Goal: Use online tool/utility: Utilize a website feature to perform a specific function

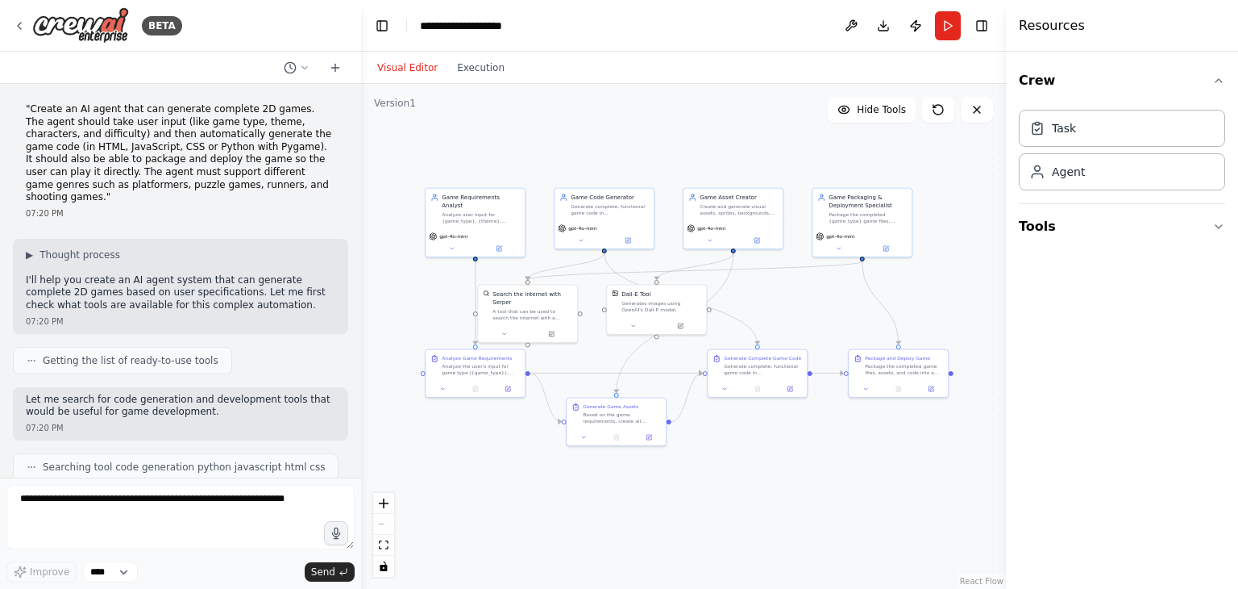
scroll to position [1332, 0]
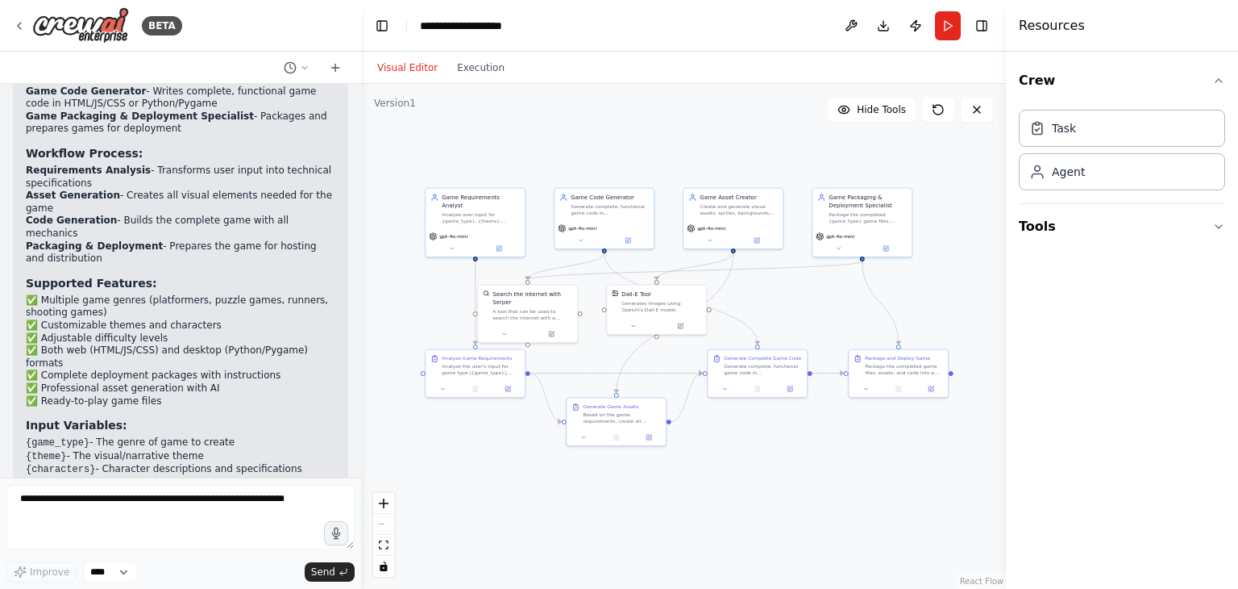
click at [942, 29] on button "Run" at bounding box center [948, 25] width 26 height 29
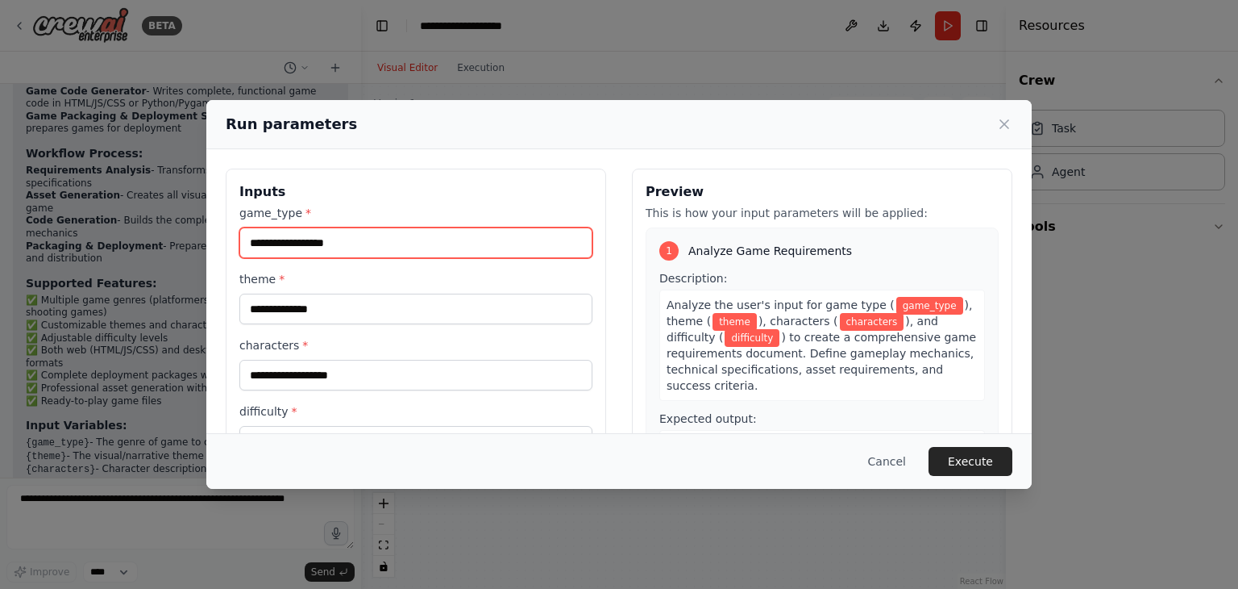
click at [390, 252] on input "game_type *" at bounding box center [415, 242] width 353 height 31
type input "******"
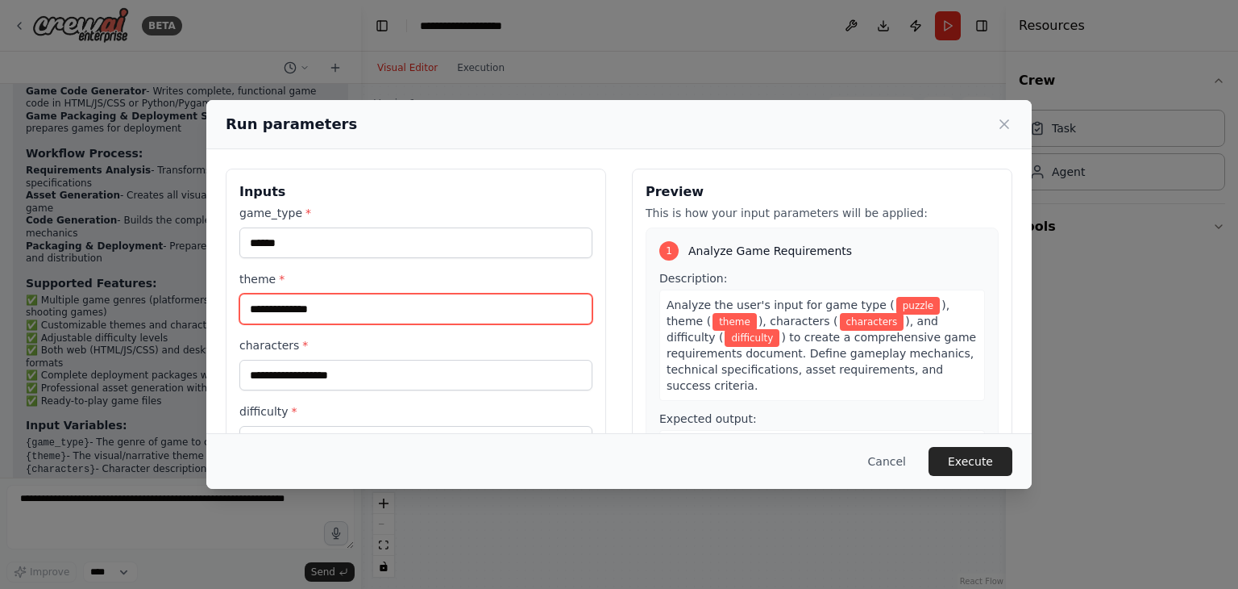
click at [377, 311] on input "theme *" at bounding box center [415, 308] width 353 height 31
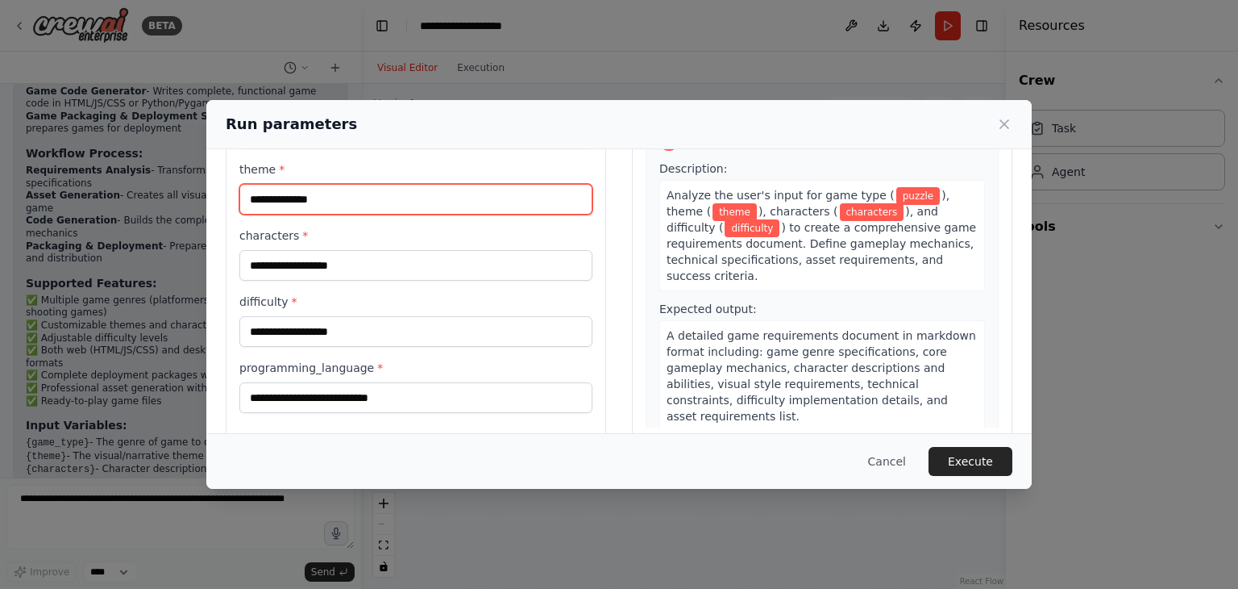
scroll to position [136, 0]
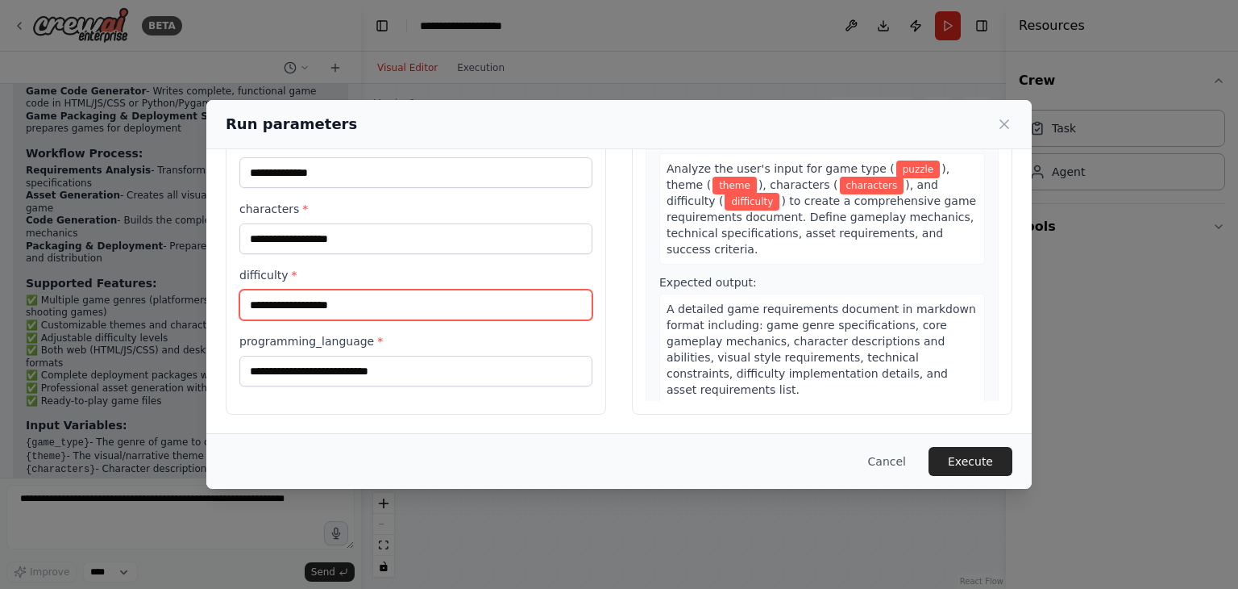
click at [374, 300] on input "difficulty *" at bounding box center [415, 304] width 353 height 31
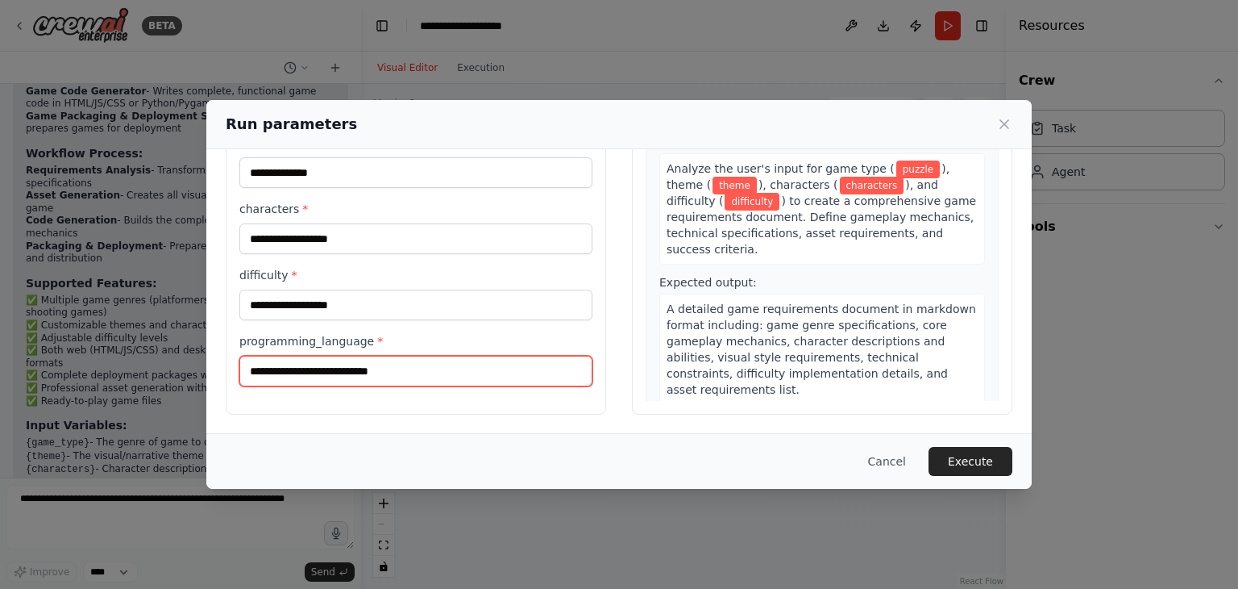
click at [357, 377] on input "programming_language *" at bounding box center [415, 371] width 353 height 31
click at [439, 374] on input "programming_language *" at bounding box center [415, 371] width 353 height 31
type input "****"
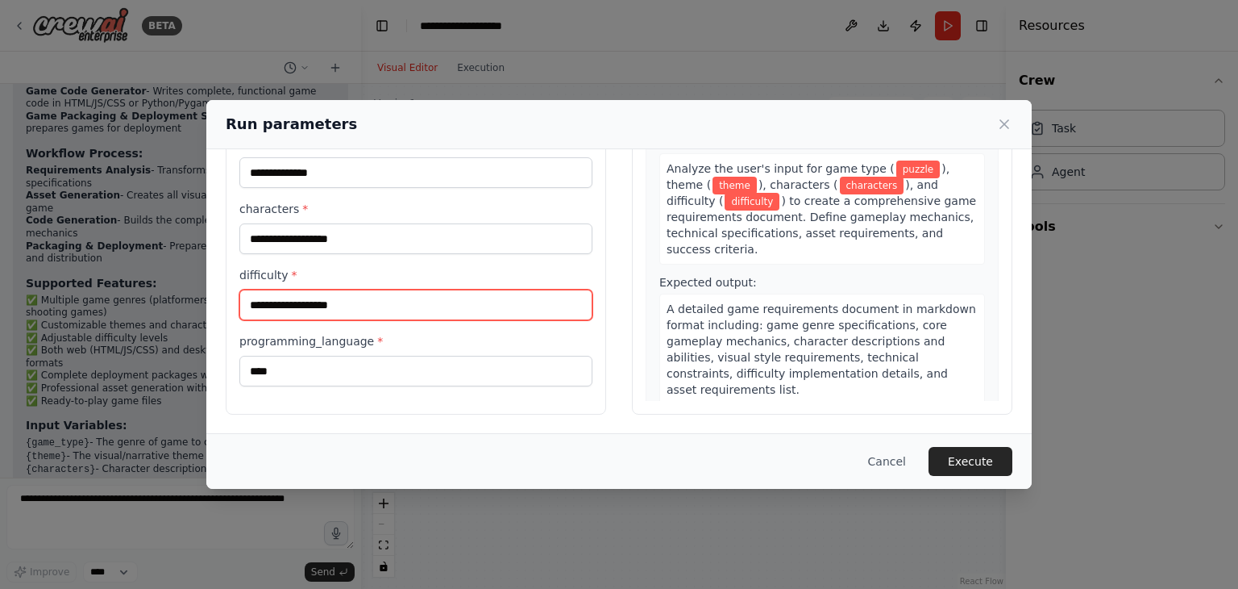
click at [436, 305] on input "difficulty *" at bounding box center [415, 304] width 353 height 31
type input "******"
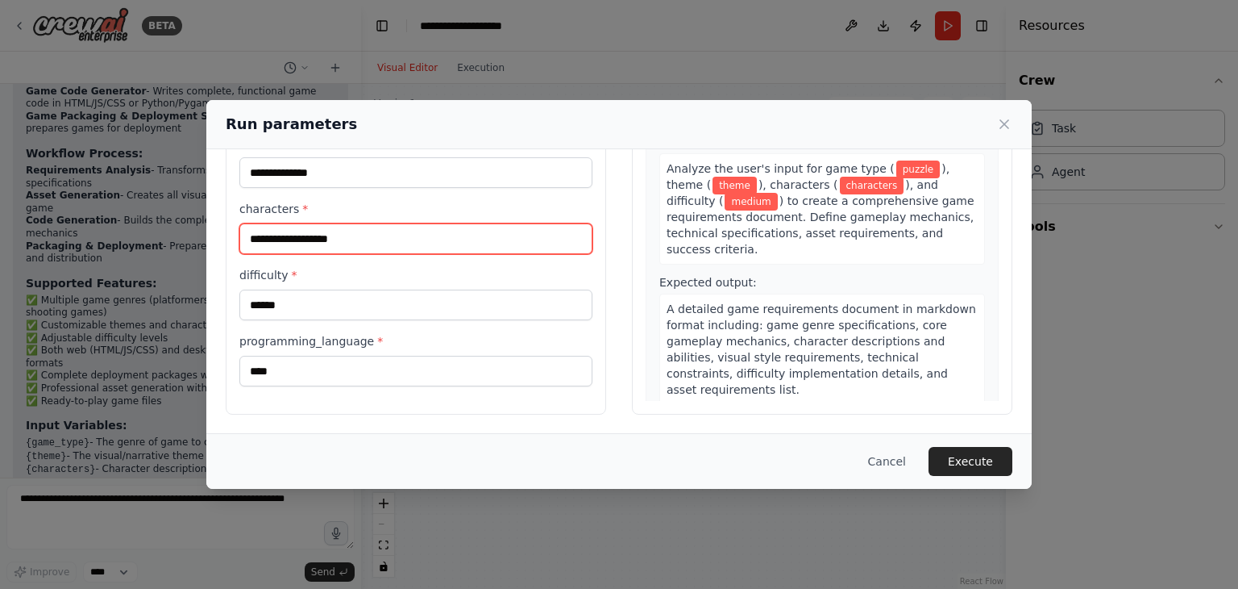
click at [460, 236] on input "characters *" at bounding box center [415, 238] width 353 height 31
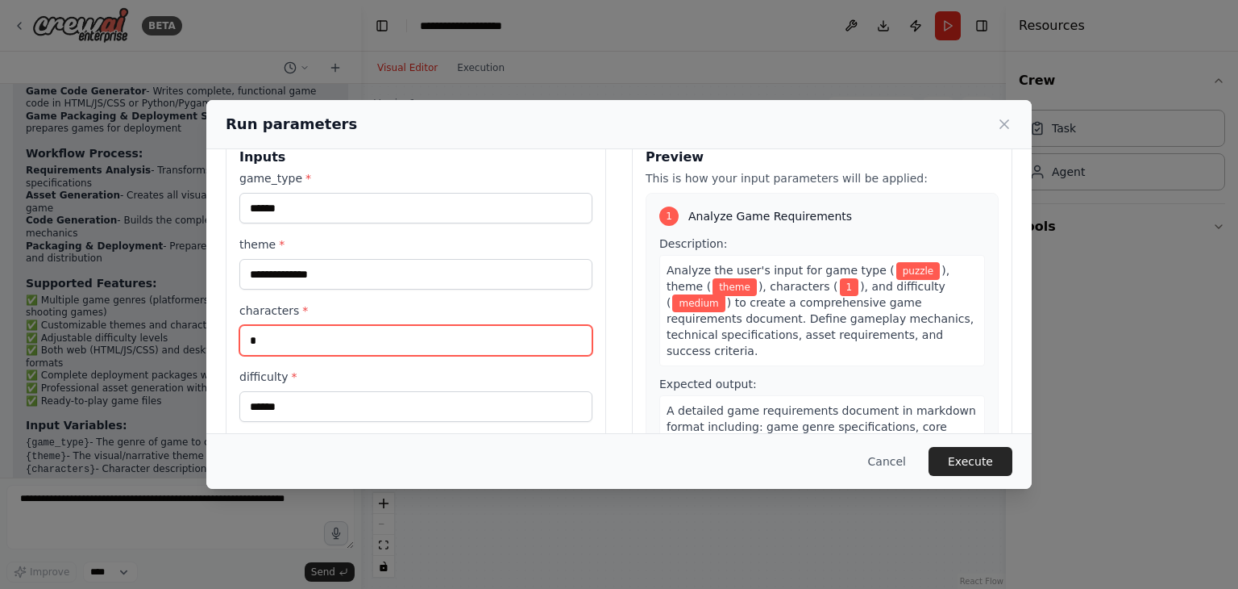
scroll to position [0, 0]
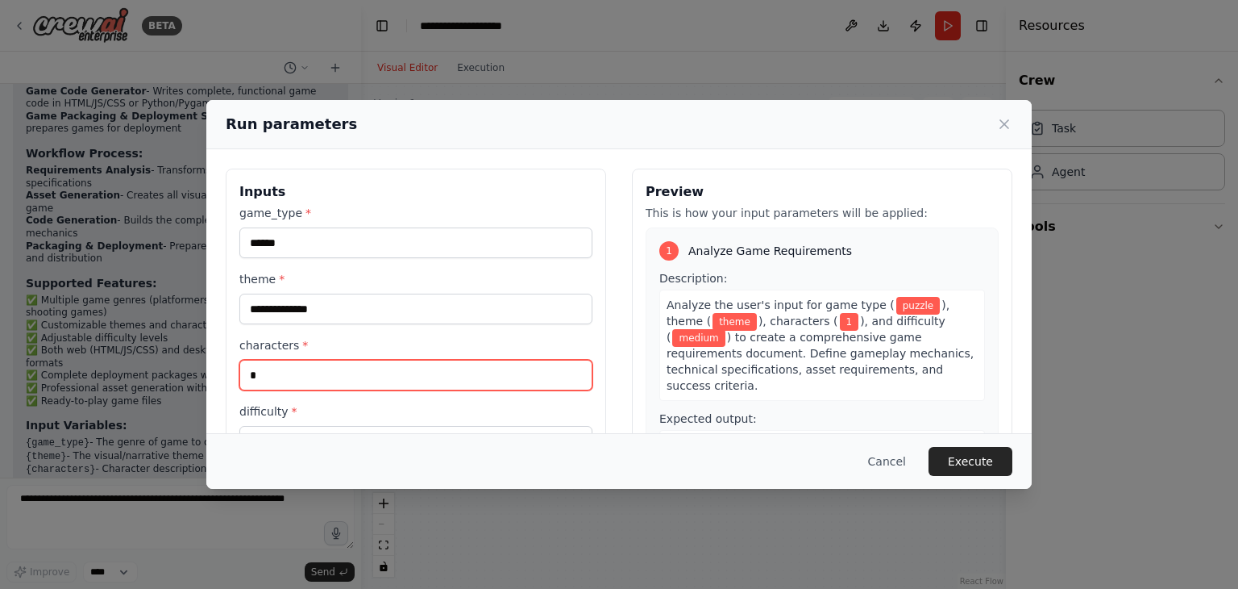
type input "*"
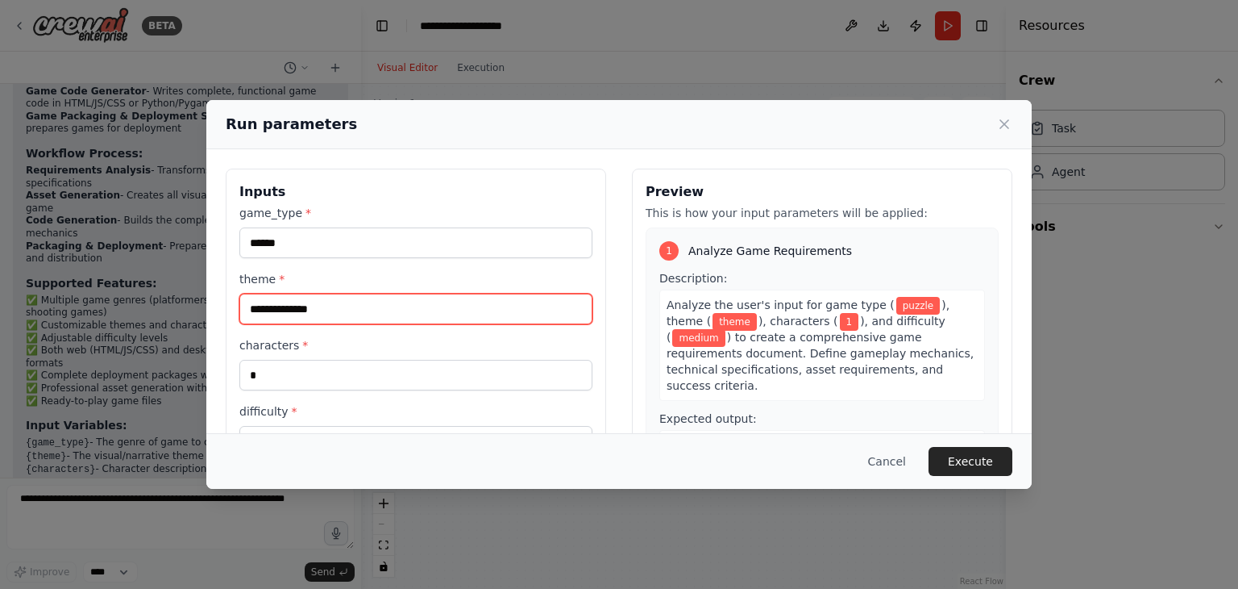
click at [429, 310] on input "theme *" at bounding box center [415, 308] width 353 height 31
type input "*****"
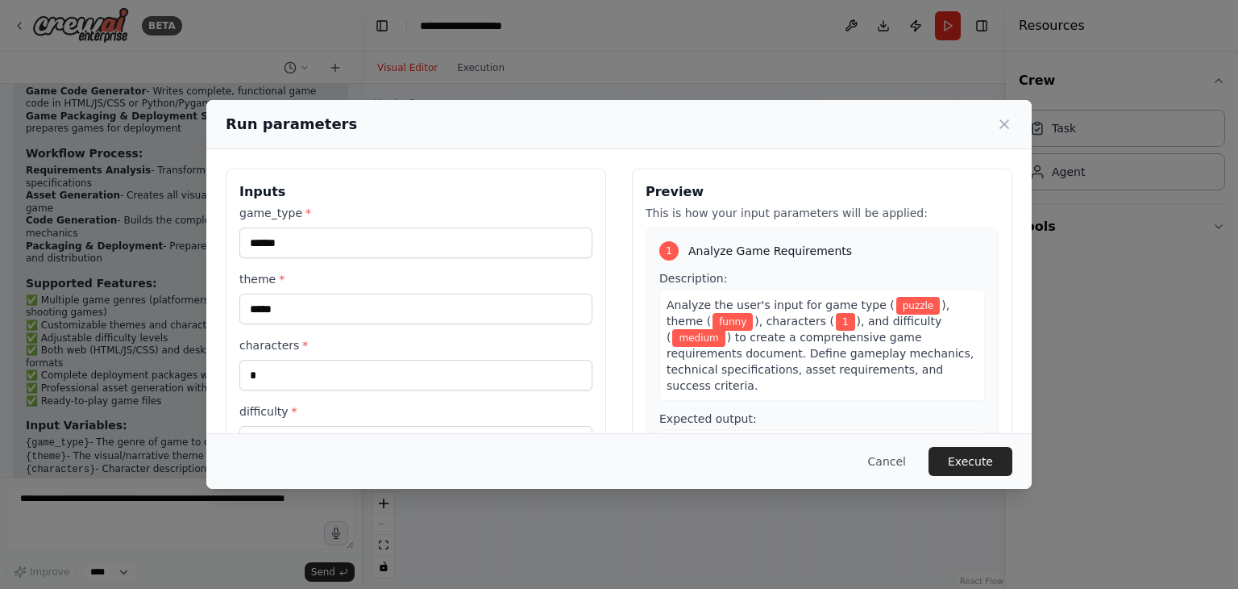
click at [992, 463] on button "Execute" at bounding box center [971, 461] width 84 height 29
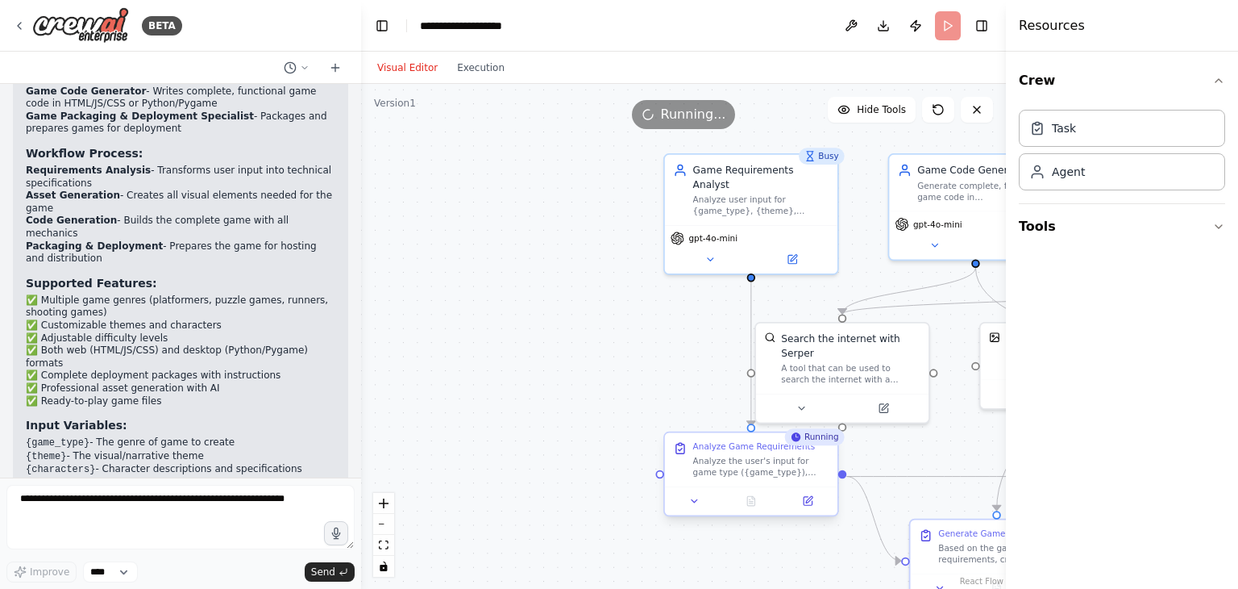
drag, startPoint x: 531, startPoint y: 492, endPoint x: 684, endPoint y: 465, distance: 155.5
click at [794, 588] on html "BETA "Create an AI agent that can generate complete 2D games. The agent should …" at bounding box center [619, 294] width 1238 height 589
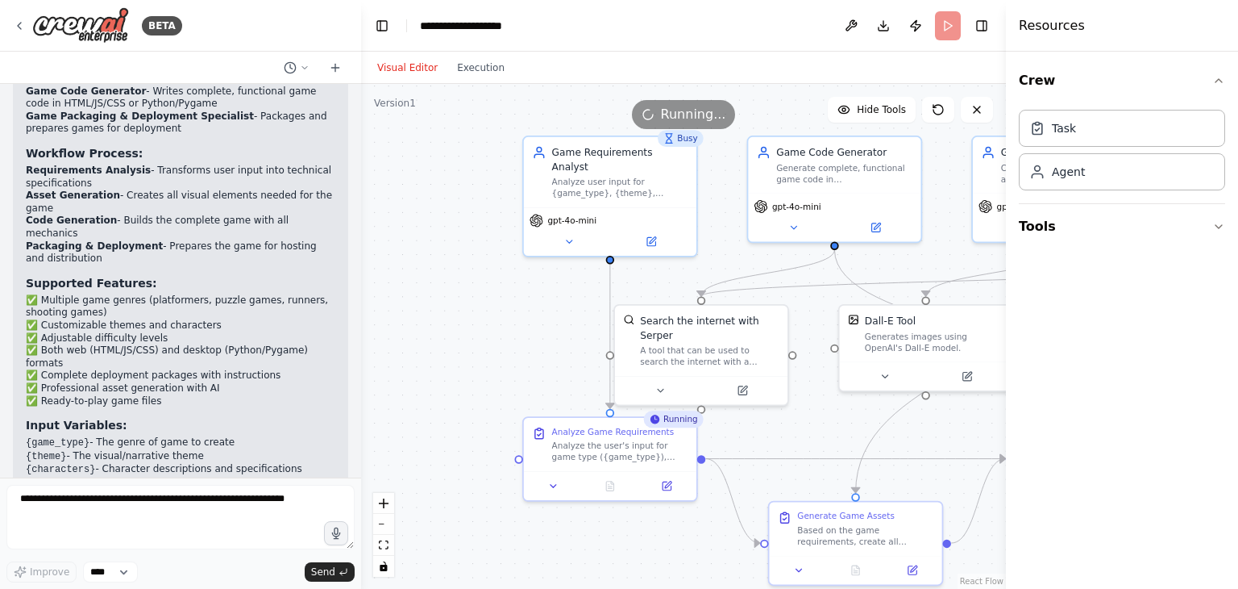
drag, startPoint x: 667, startPoint y: 319, endPoint x: 528, endPoint y: 288, distance: 142.2
click at [528, 289] on div ".deletable-edge-delete-btn { width: 20px; height: 20px; border: 0px solid #ffff…" at bounding box center [683, 336] width 645 height 505
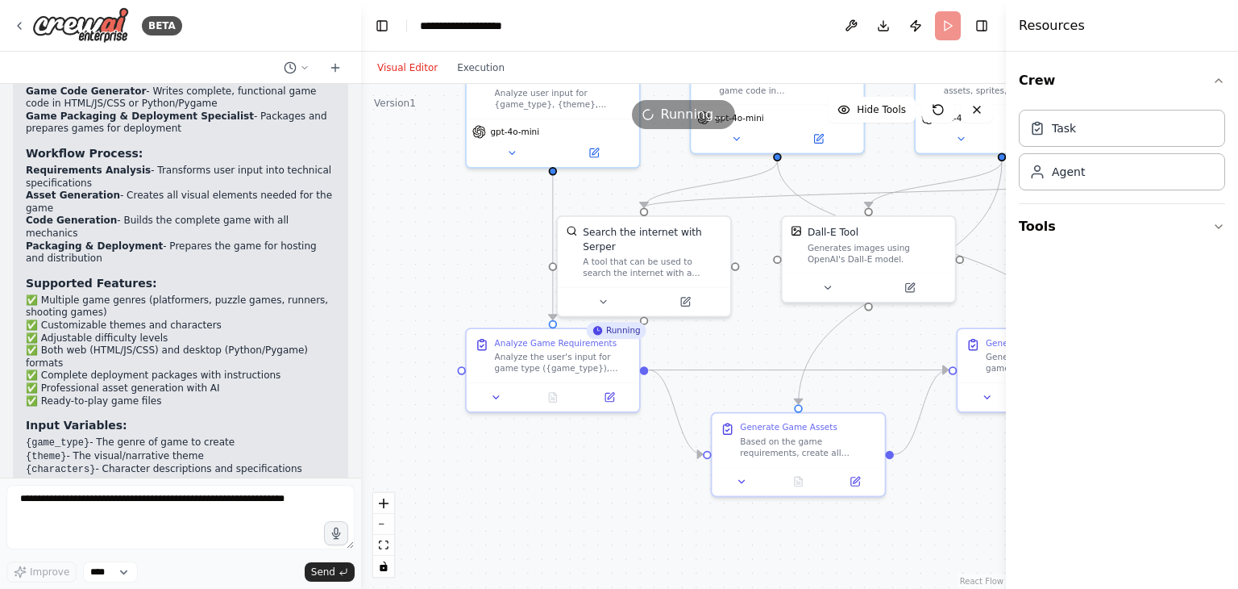
drag, startPoint x: 474, startPoint y: 339, endPoint x: 419, endPoint y: 256, distance: 99.5
click at [419, 256] on div ".deletable-edge-delete-btn { width: 20px; height: 20px; border: 0px solid #ffff…" at bounding box center [683, 336] width 645 height 505
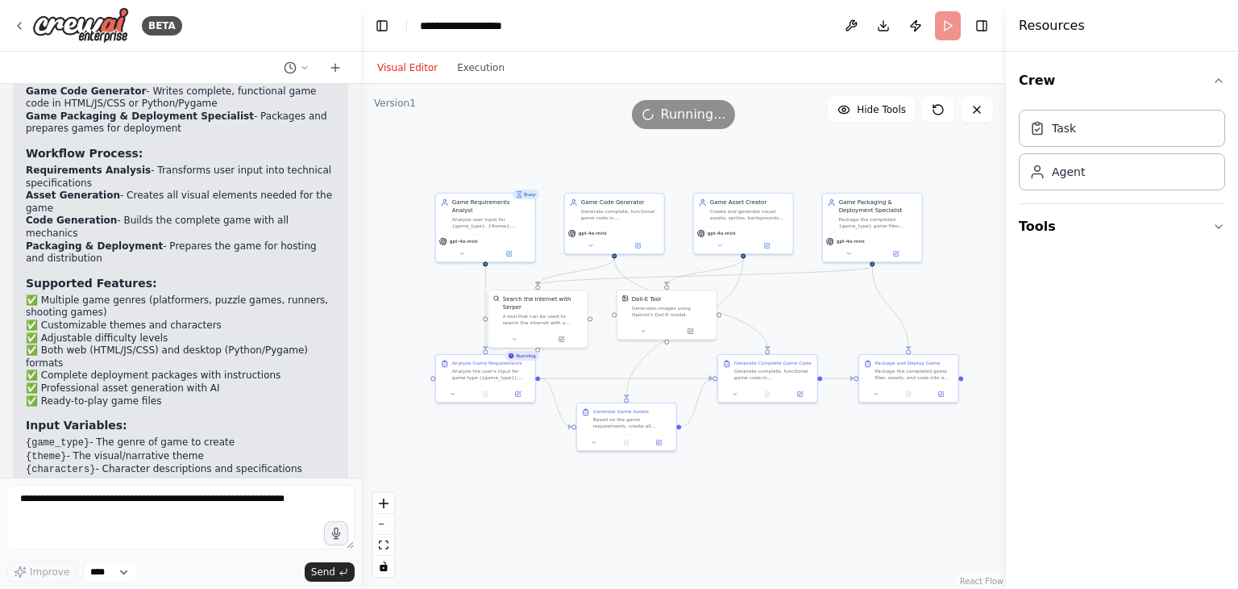
drag, startPoint x: 536, startPoint y: 494, endPoint x: 493, endPoint y: 472, distance: 48.3
click at [492, 474] on div ".deletable-edge-delete-btn { width: 20px; height: 20px; border: 0px solid #ffff…" at bounding box center [683, 336] width 645 height 505
click at [492, 386] on button at bounding box center [487, 385] width 34 height 10
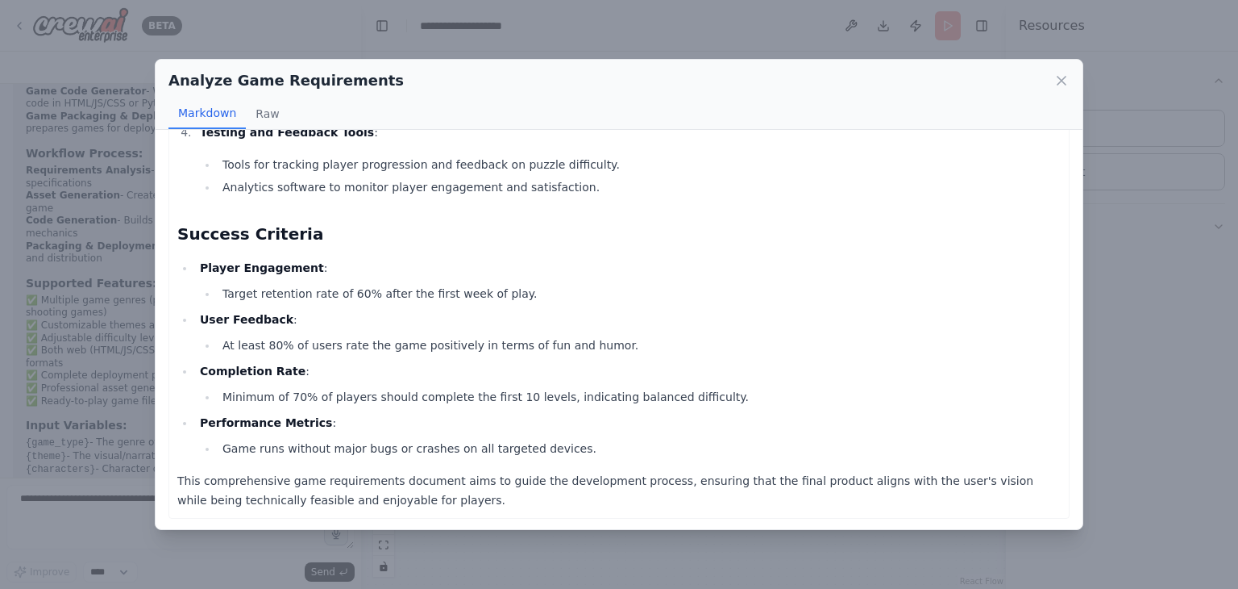
scroll to position [1807, 0]
click at [274, 110] on button "Raw" at bounding box center [267, 113] width 43 height 31
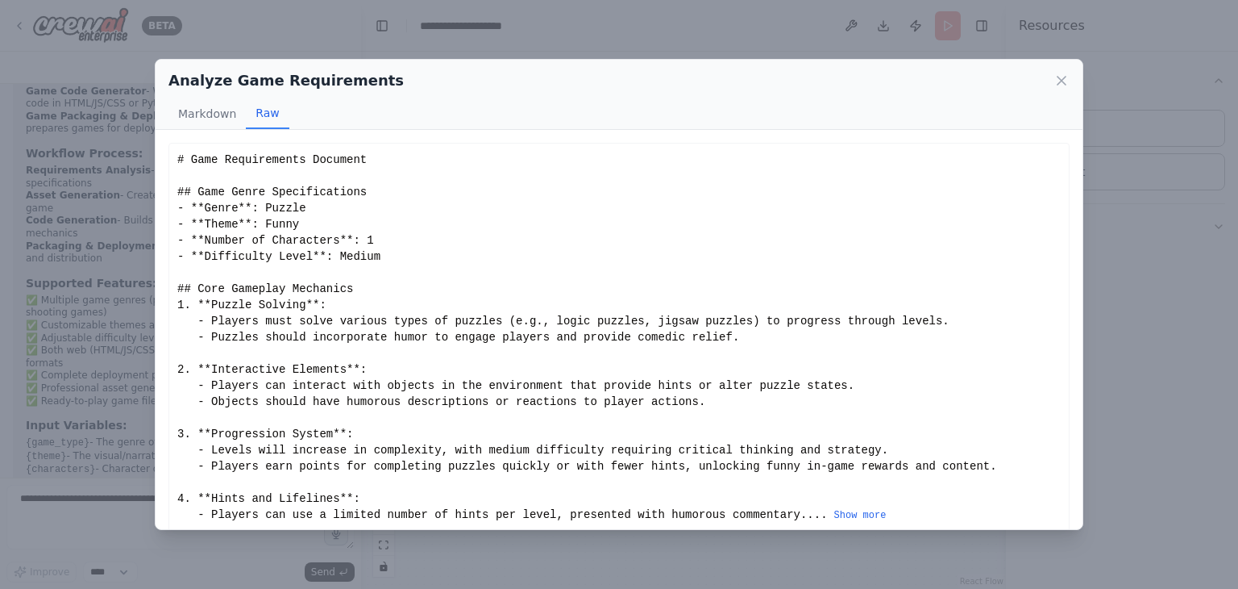
scroll to position [0, 0]
click at [1058, 77] on icon at bounding box center [1062, 81] width 16 height 16
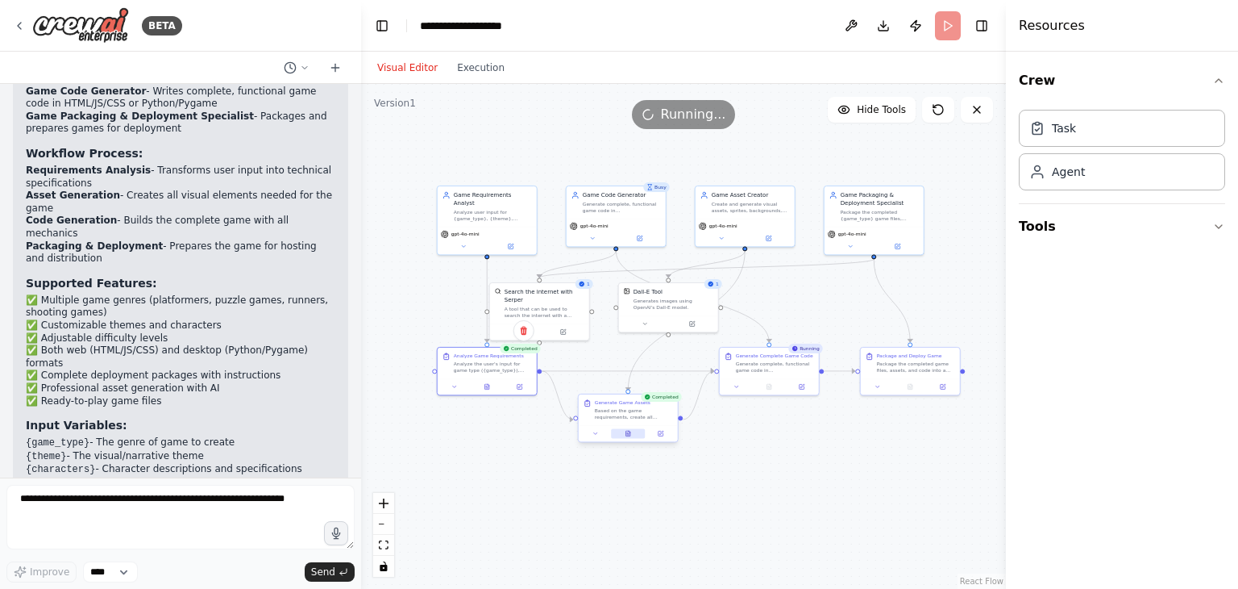
click at [632, 436] on button at bounding box center [628, 433] width 34 height 10
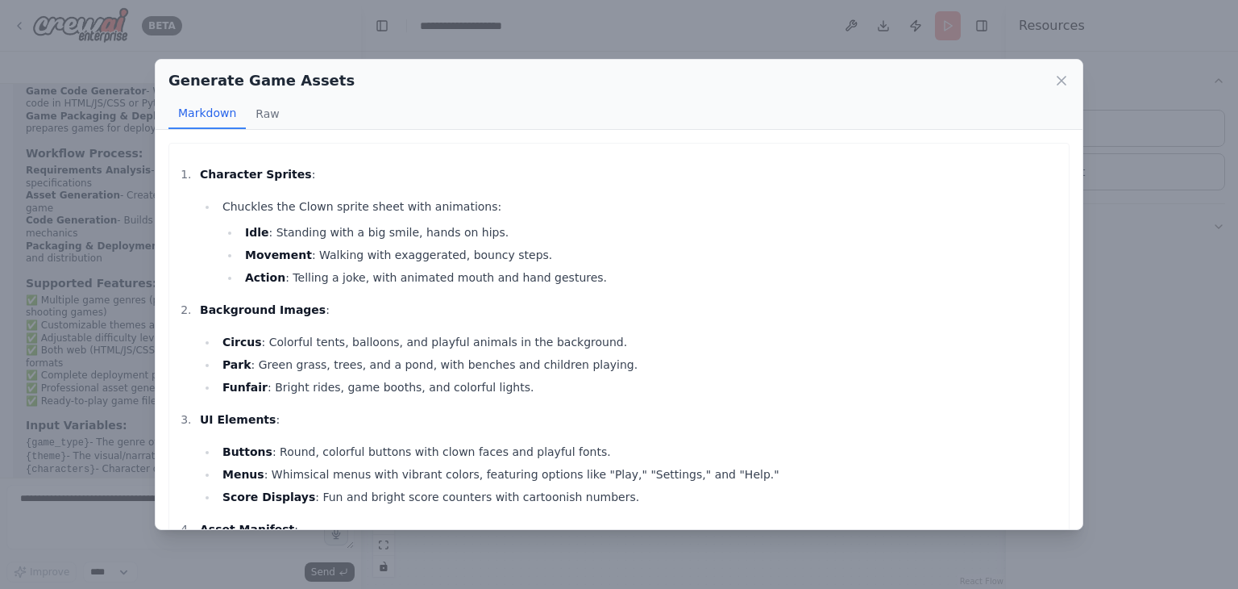
click at [1059, 80] on icon at bounding box center [1062, 81] width 16 height 16
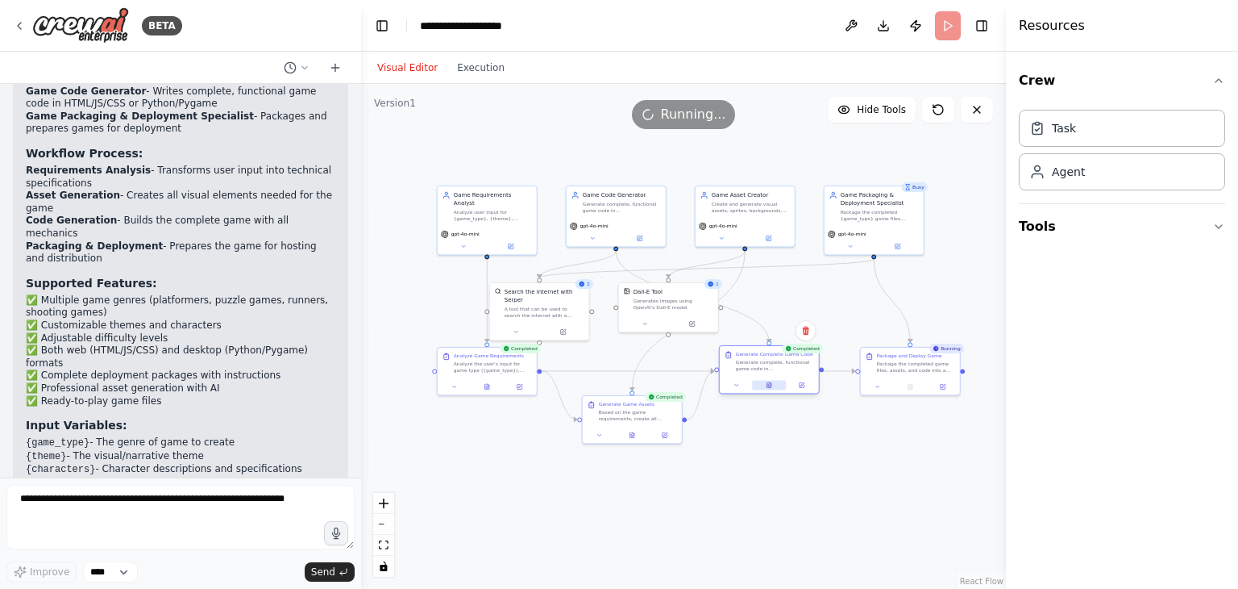
click at [772, 385] on icon at bounding box center [769, 384] width 6 height 6
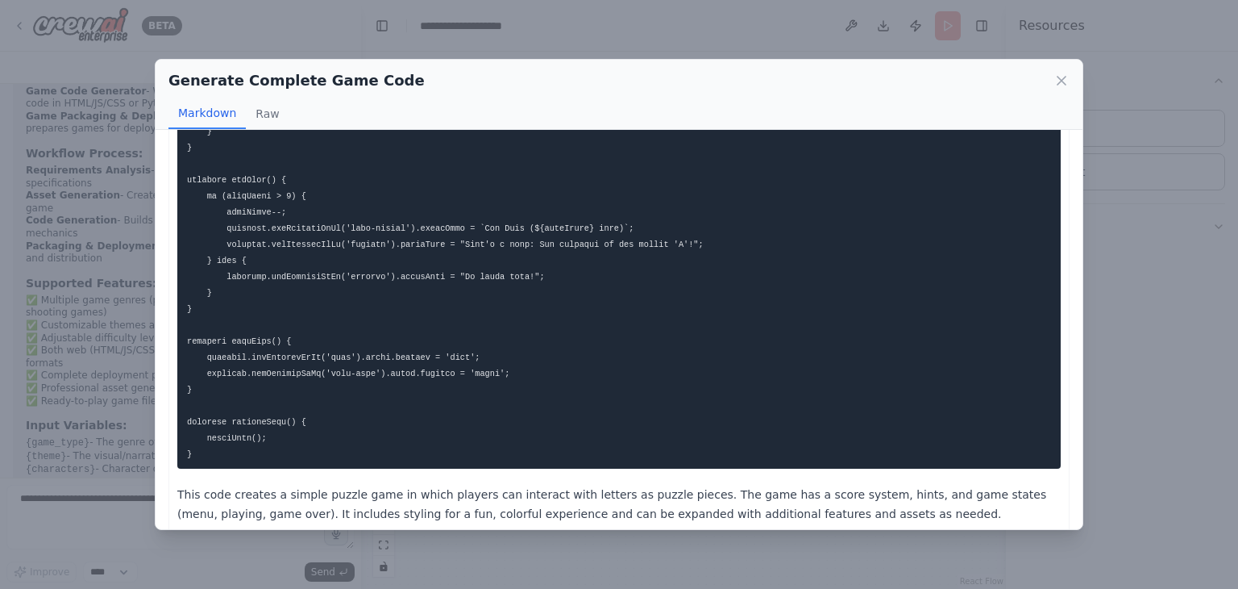
scroll to position [2091, 0]
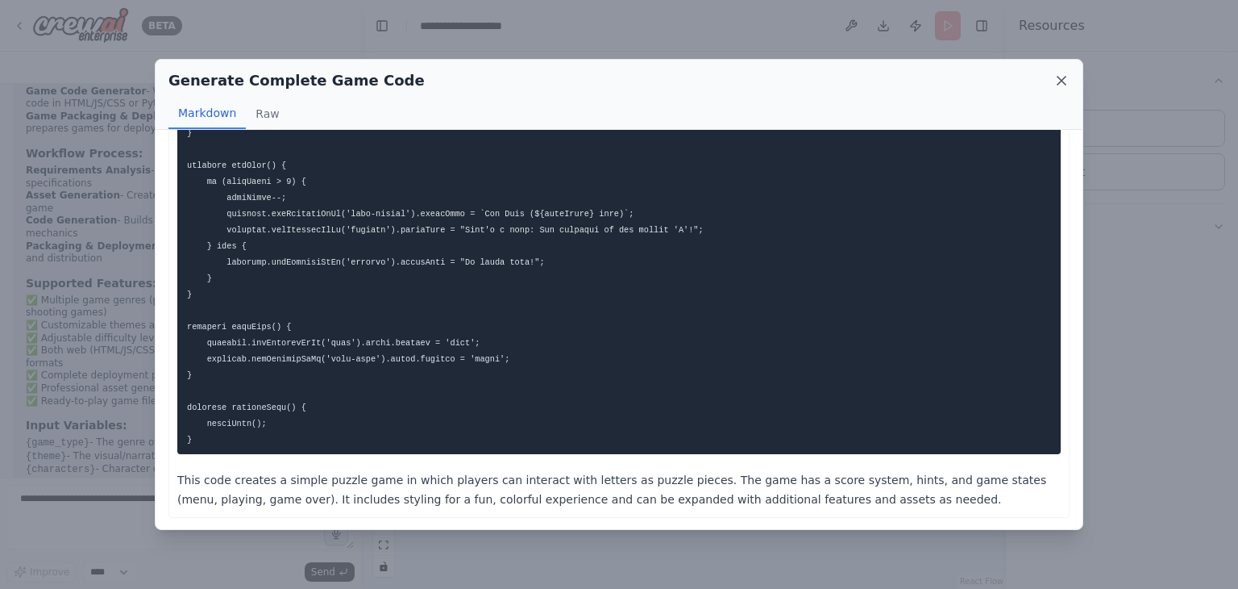
click at [1064, 81] on icon at bounding box center [1062, 81] width 16 height 16
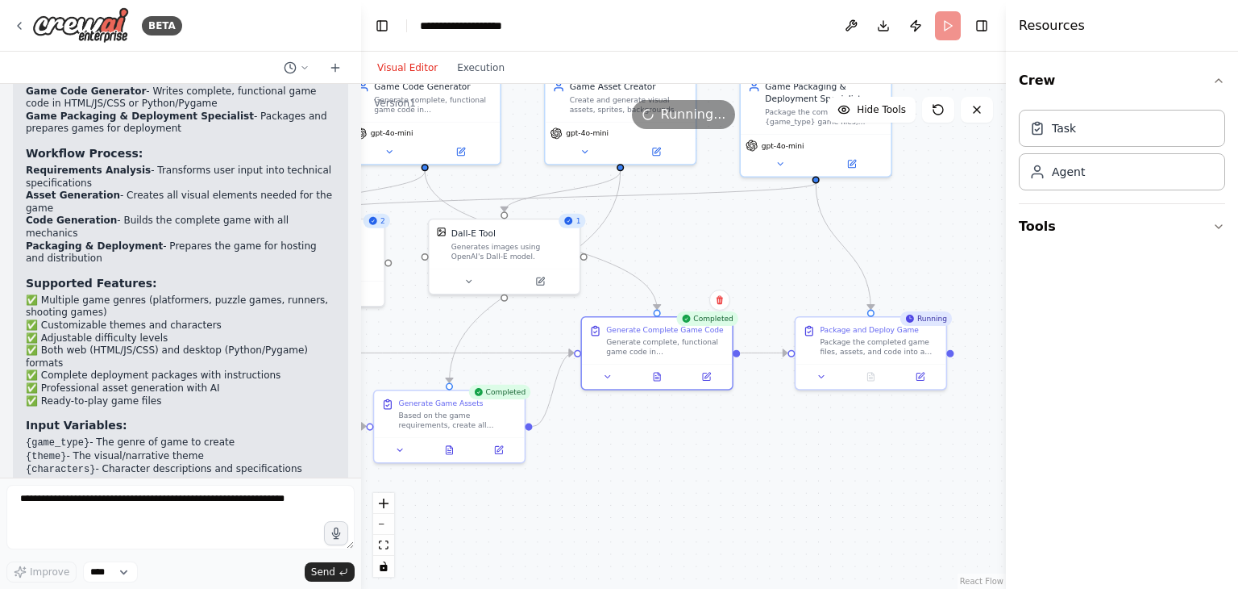
drag, startPoint x: 869, startPoint y: 451, endPoint x: 739, endPoint y: 483, distance: 134.5
click at [739, 483] on div ".deletable-edge-delete-btn { width: 20px; height: 20px; border: 0px solid #ffff…" at bounding box center [683, 336] width 645 height 505
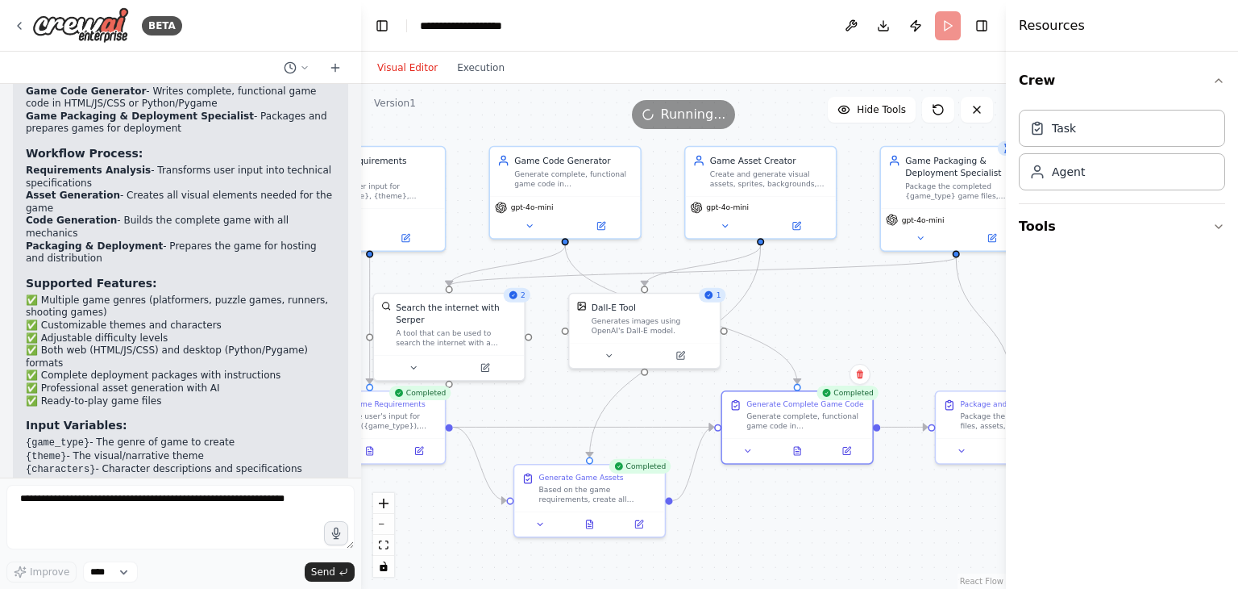
drag, startPoint x: 766, startPoint y: 485, endPoint x: 935, endPoint y: 560, distance: 185.2
click at [922, 560] on div ".deletable-edge-delete-btn { width: 20px; height: 20px; border: 0px solid #ffff…" at bounding box center [683, 336] width 645 height 505
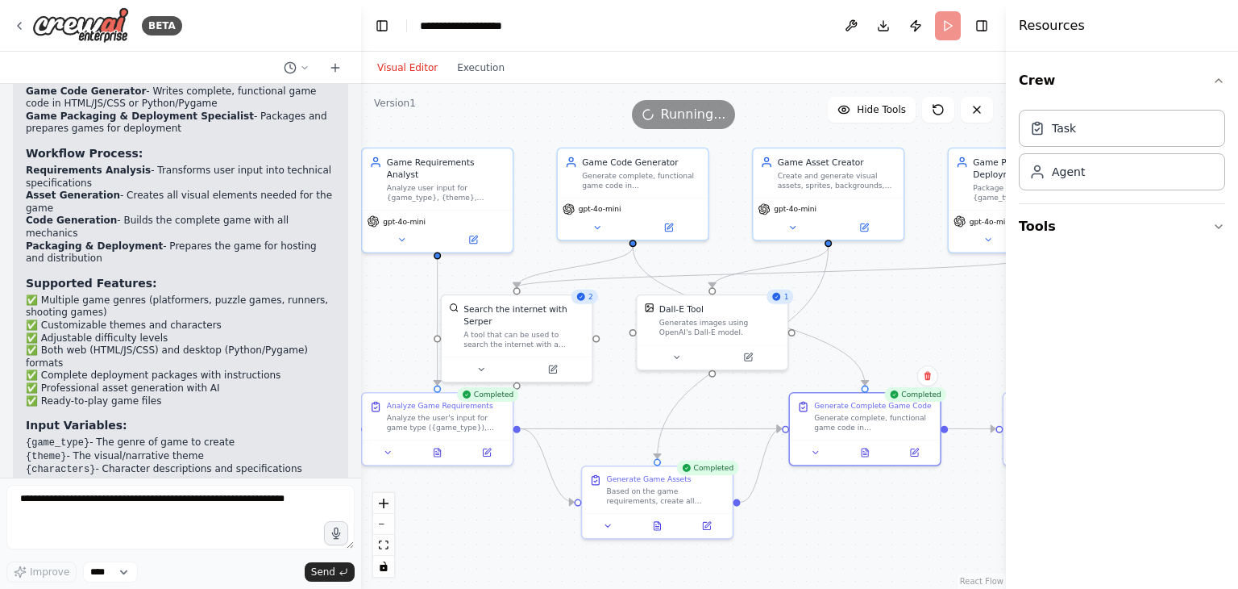
drag, startPoint x: 935, startPoint y: 560, endPoint x: 1000, endPoint y: 564, distance: 64.6
click at [1000, 564] on div "BETA "Create an AI agent that can generate complete 2D games. The agent should …" at bounding box center [619, 294] width 1238 height 589
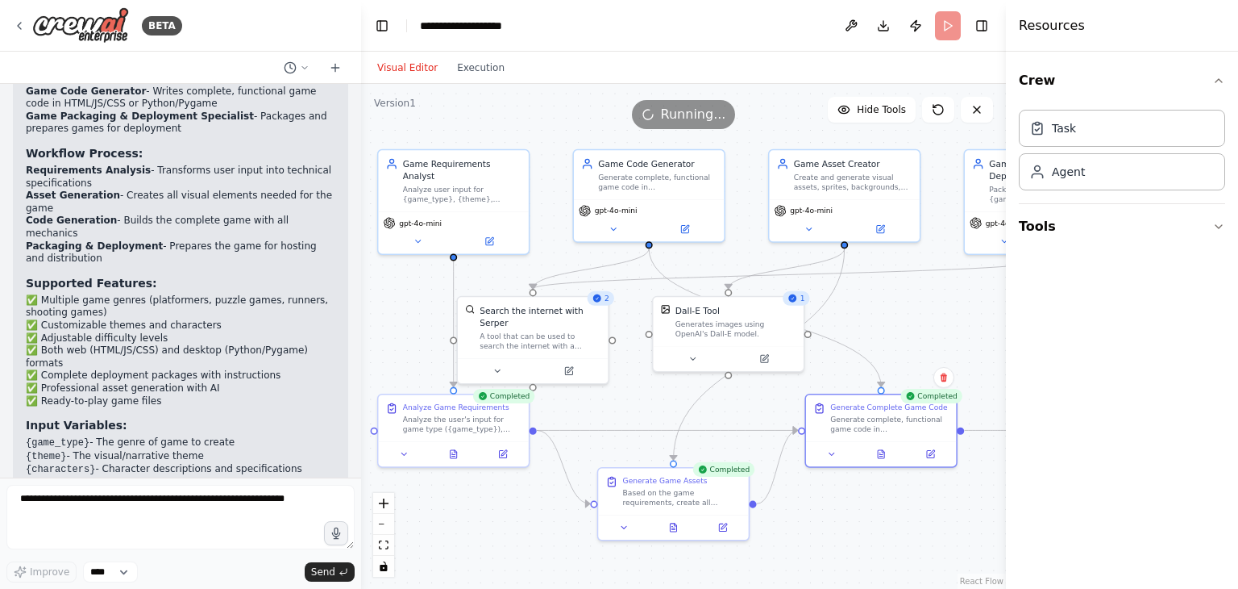
drag, startPoint x: 1000, startPoint y: 564, endPoint x: 955, endPoint y: 526, distance: 58.4
click at [964, 533] on div "BETA "Create an AI agent that can generate complete 2D games. The agent should …" at bounding box center [619, 294] width 1238 height 589
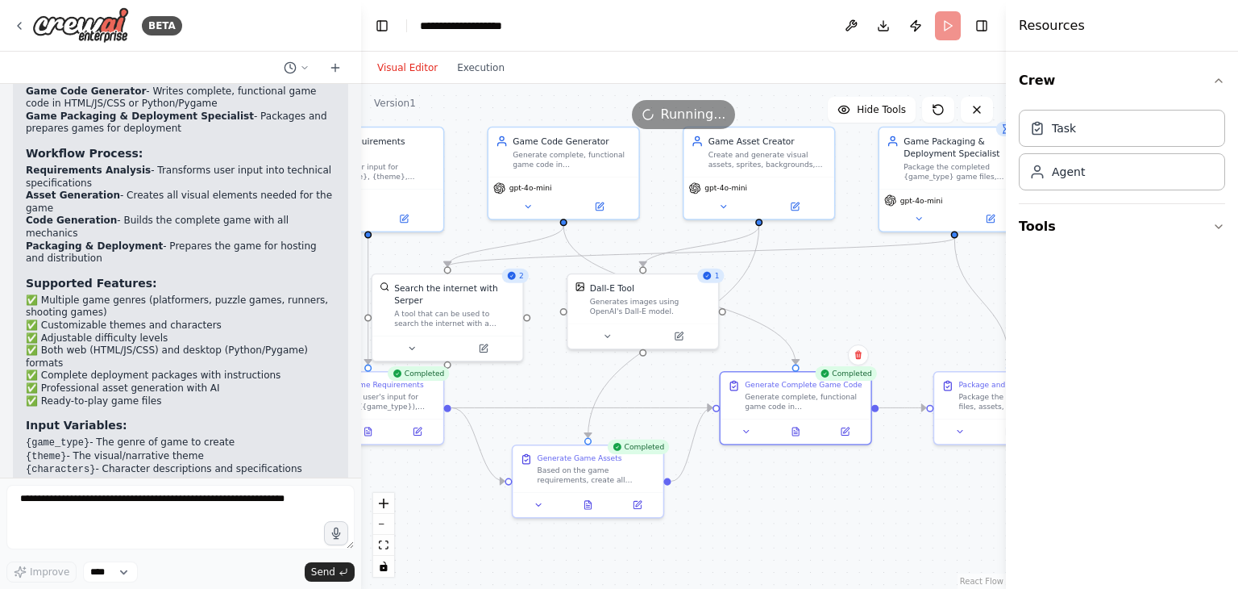
drag, startPoint x: 847, startPoint y: 512, endPoint x: 670, endPoint y: 446, distance: 189.3
click at [690, 455] on div ".deletable-edge-delete-btn { width: 20px; height: 20px; border: 0px solid #ffff…" at bounding box center [683, 336] width 645 height 505
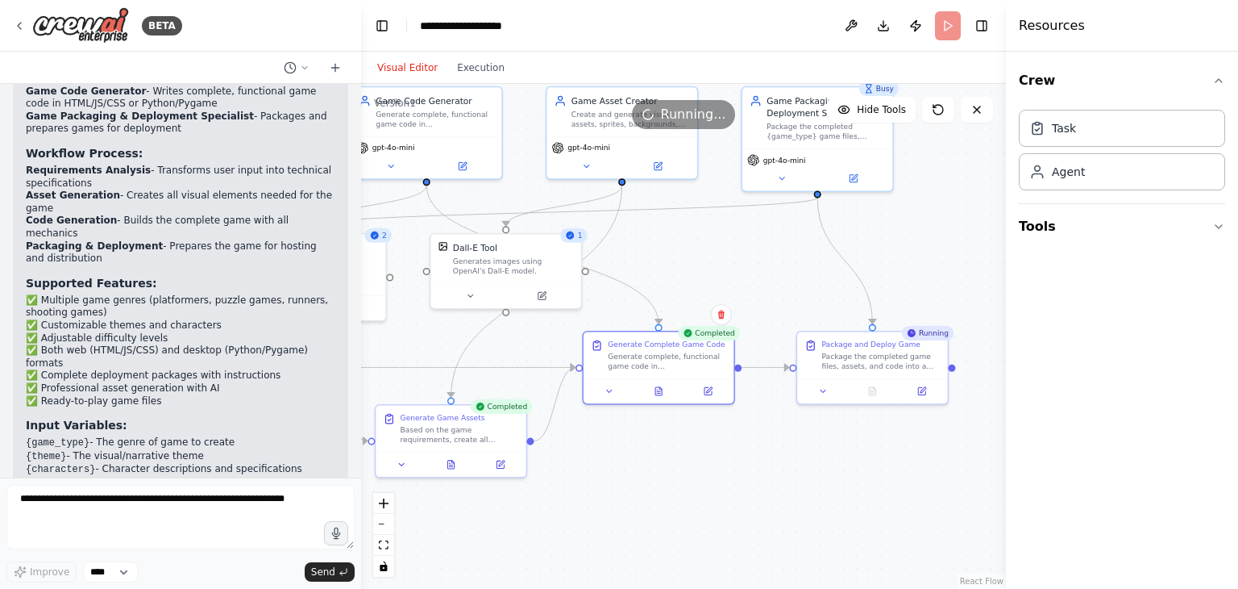
drag, startPoint x: 597, startPoint y: 438, endPoint x: 559, endPoint y: 433, distance: 38.2
click at [559, 433] on div ".deletable-edge-delete-btn { width: 20px; height: 20px; border: 0px solid #ffff…" at bounding box center [683, 336] width 645 height 505
drag, startPoint x: 854, startPoint y: 431, endPoint x: 791, endPoint y: 413, distance: 65.3
click at [791, 413] on div ".deletable-edge-delete-btn { width: 20px; height: 20px; border: 0px solid #ffff…" at bounding box center [683, 336] width 645 height 505
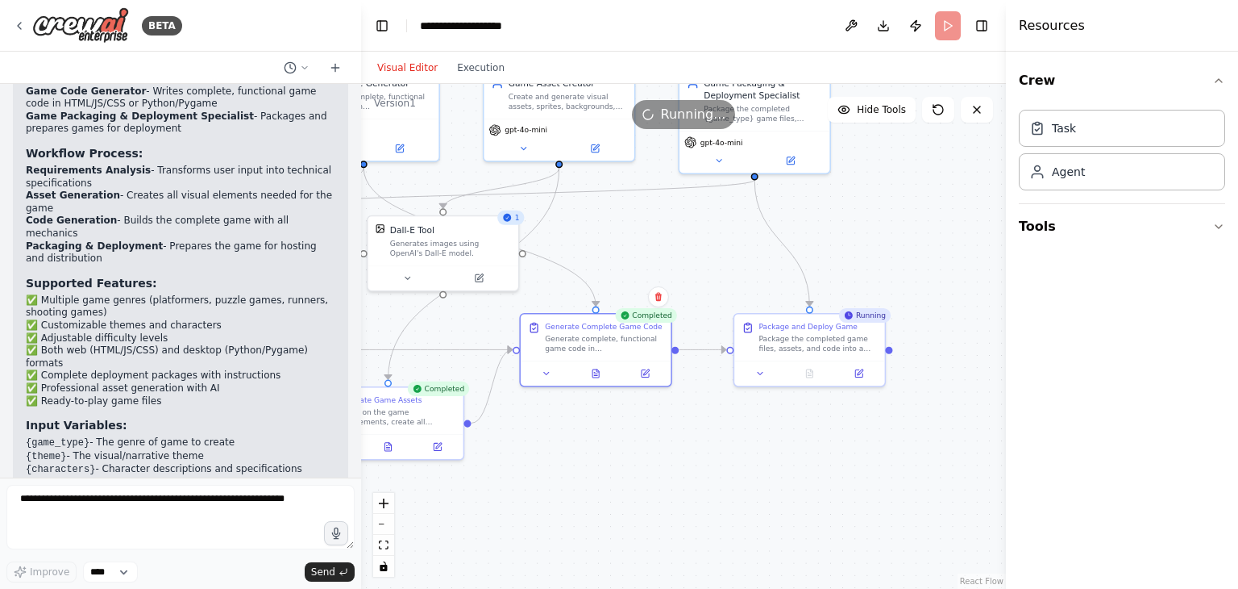
click at [1066, 189] on div "Task Agent" at bounding box center [1122, 153] width 206 height 100
click at [1071, 179] on div "Agent" at bounding box center [1122, 170] width 206 height 37
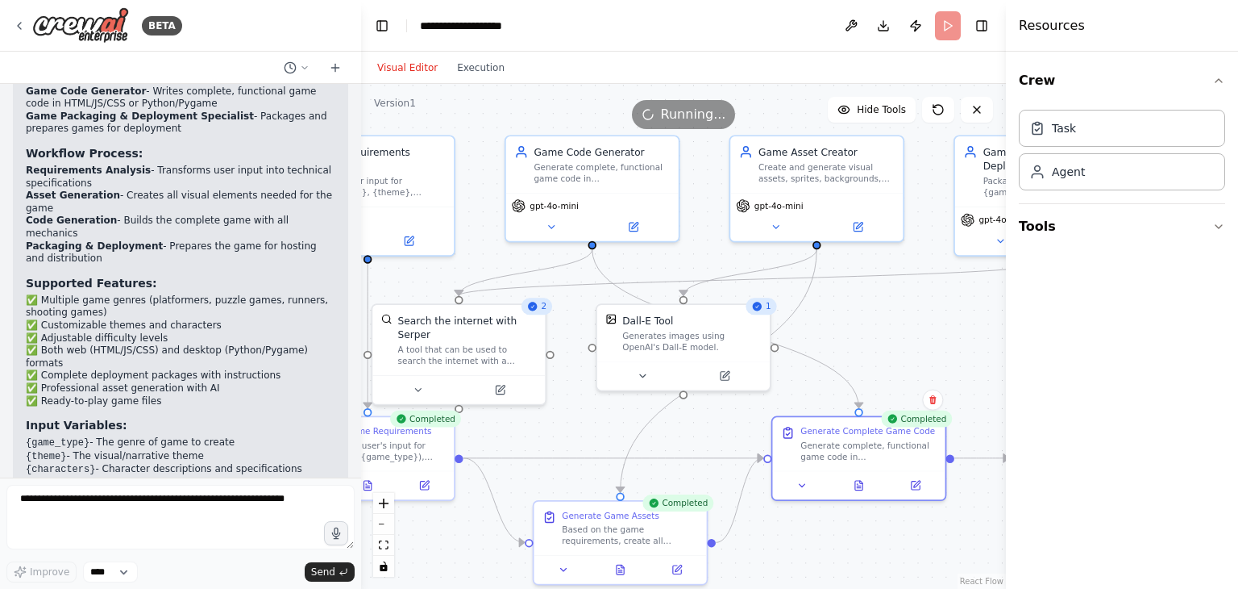
drag, startPoint x: 608, startPoint y: 288, endPoint x: 880, endPoint y: 317, distance: 273.2
click at [880, 317] on div ".deletable-edge-delete-btn { width: 20px; height: 20px; border: 0px solid #ffff…" at bounding box center [683, 336] width 645 height 505
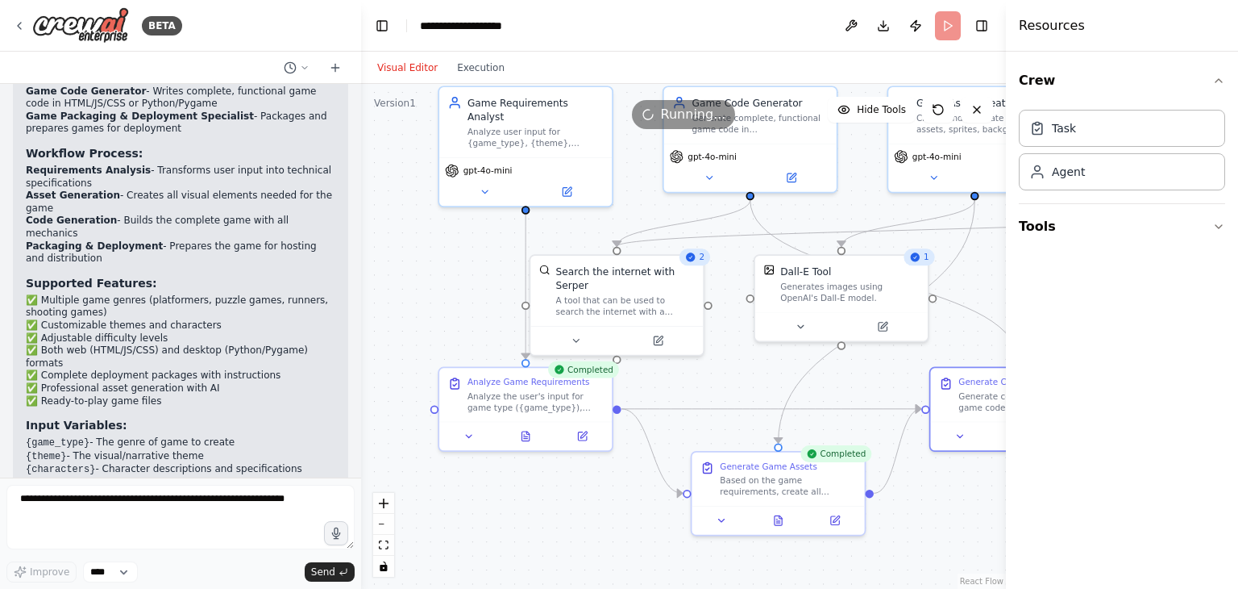
drag, startPoint x: 656, startPoint y: 253, endPoint x: 806, endPoint y: 199, distance: 159.4
click at [806, 199] on div ".deletable-edge-delete-btn { width: 20px; height: 20px; border: 0px solid #ffff…" at bounding box center [683, 336] width 645 height 505
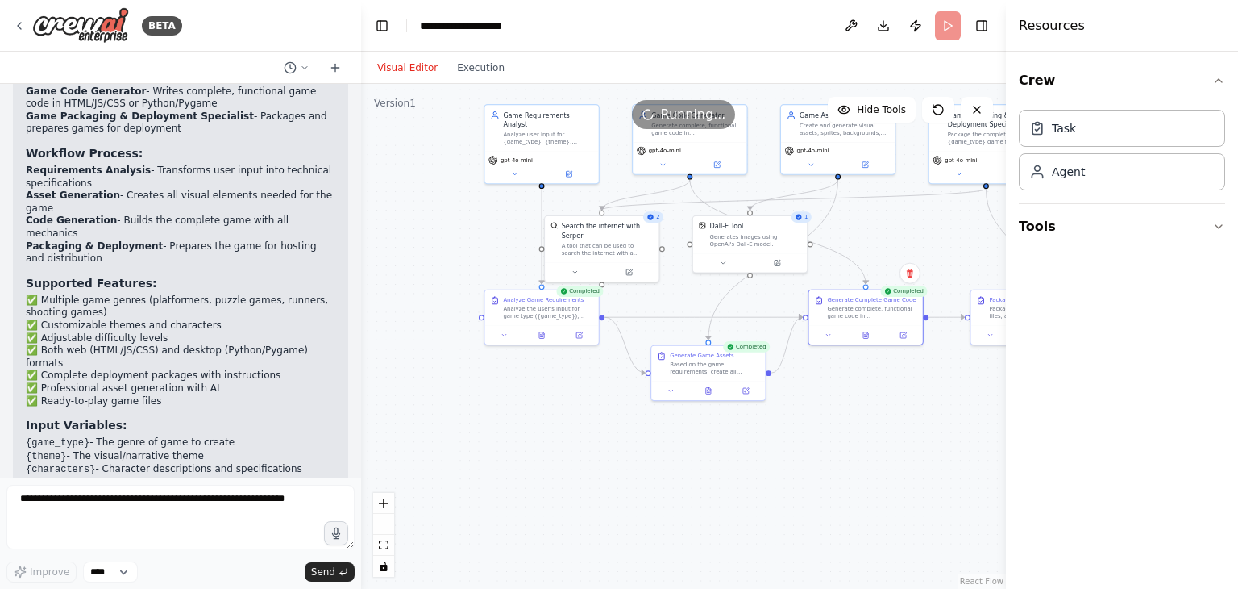
drag, startPoint x: 497, startPoint y: 272, endPoint x: 442, endPoint y: 251, distance: 58.7
click at [442, 251] on div ".deletable-edge-delete-btn { width: 20px; height: 20px; border: 0px solid #ffff…" at bounding box center [683, 336] width 645 height 505
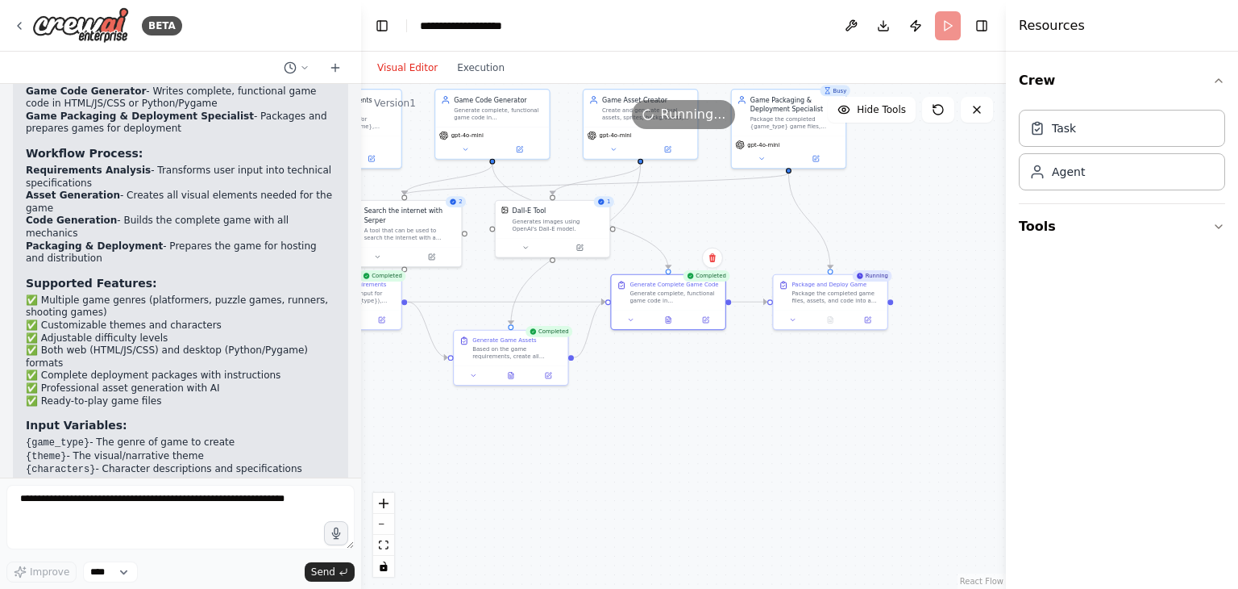
drag, startPoint x: 900, startPoint y: 400, endPoint x: 705, endPoint y: 385, distance: 194.9
click at [705, 385] on div ".deletable-edge-delete-btn { width: 20px; height: 20px; border: 0px solid #ffff…" at bounding box center [683, 336] width 645 height 505
